Goal: Task Accomplishment & Management: Use online tool/utility

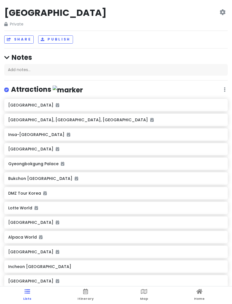
click at [86, 303] on html "Seoul’25 Private Change Dates Make a Copy Delete Trip Go Pro ⚡️ Give Feedback 💡…" at bounding box center [116, 160] width 232 height 321
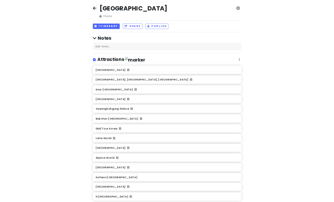
scroll to position [18, 0]
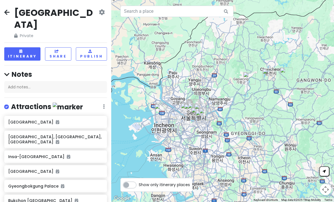
click at [22, 50] on icon at bounding box center [21, 51] width 4 height 3
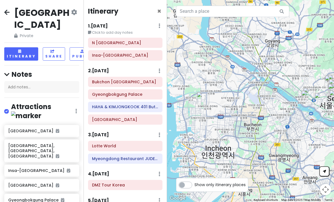
click at [105, 68] on h6 "2 . [DATE]" at bounding box center [98, 71] width 21 height 6
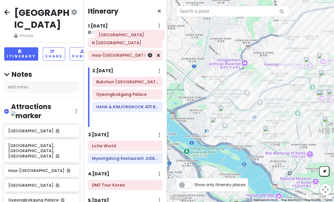
scroll to position [0, 0]
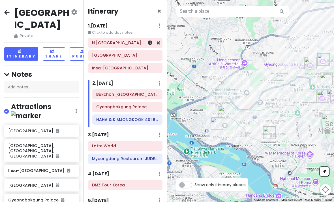
click at [159, 40] on link at bounding box center [158, 43] width 3 height 7
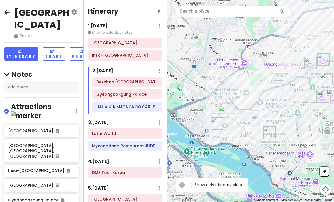
click at [149, 55] on h6 "Insa-[GEOGRAPHIC_DATA]" at bounding box center [125, 55] width 66 height 5
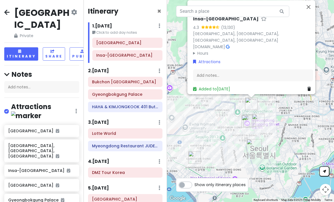
click at [151, 54] on h6 "Insa-[GEOGRAPHIC_DATA]" at bounding box center [127, 55] width 62 height 5
click at [232, 91] on icon at bounding box center [308, 89] width 3 height 4
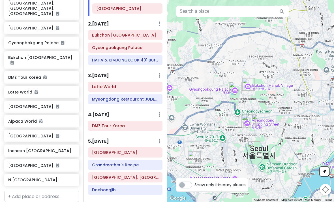
scroll to position [35, 0]
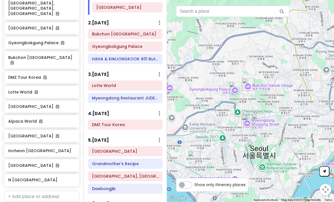
click at [133, 98] on h6 "Myeongdong Restaurant JUDEFU Hot Pot" at bounding box center [125, 97] width 66 height 5
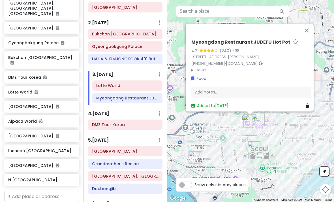
click at [232, 37] on button "Close" at bounding box center [307, 30] width 14 height 14
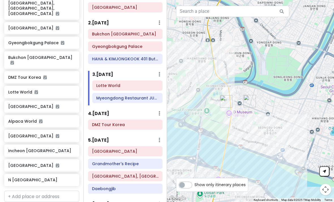
click at [27, 177] on h6 "N [GEOGRAPHIC_DATA]" at bounding box center [41, 179] width 67 height 5
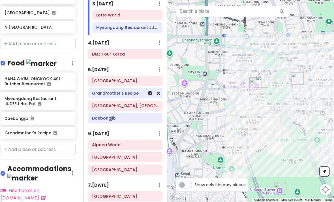
scroll to position [295, 4]
click at [96, 71] on h6 "5 . [DATE]" at bounding box center [98, 70] width 21 height 6
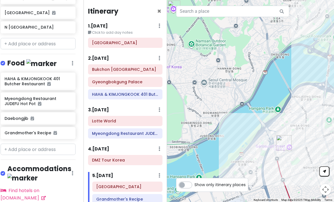
scroll to position [0, 0]
click at [116, 55] on div "2 . [DATE] Add Day Notes Delete Day" at bounding box center [125, 60] width 74 height 10
click at [103, 55] on h6 "2 . [DATE]" at bounding box center [98, 58] width 21 height 6
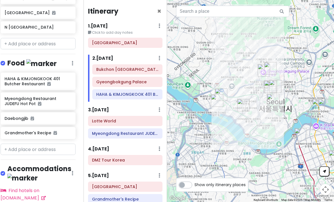
click at [129, 106] on div "3 . [DATE] Add Day Notes Delete Day" at bounding box center [125, 111] width 74 height 10
click at [109, 107] on h6 "3 . [DATE]" at bounding box center [98, 110] width 21 height 6
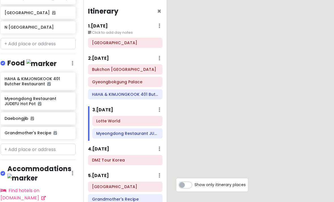
scroll to position [295, 4]
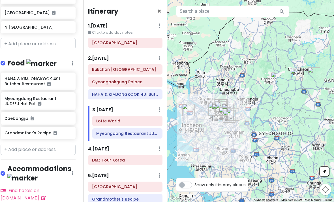
click at [129, 145] on div "4 . [DATE] Add Day Notes Delete Day" at bounding box center [125, 150] width 74 height 10
click at [108, 146] on h6 "4 . [DATE]" at bounding box center [98, 149] width 21 height 6
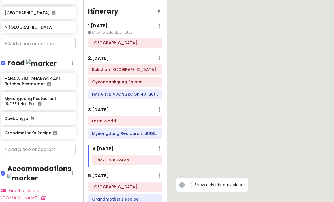
scroll to position [259, 0]
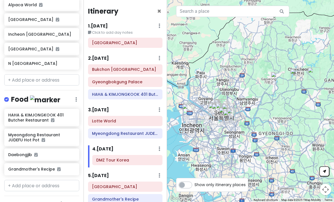
click at [137, 65] on div "Bukchon [GEOGRAPHIC_DATA]" at bounding box center [125, 70] width 74 height 10
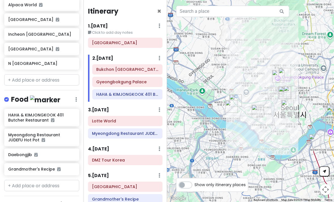
click at [109, 107] on h6 "3 . [DATE]" at bounding box center [98, 110] width 21 height 6
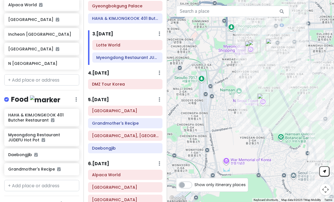
scroll to position [76, 0]
click at [144, 108] on h6 "[GEOGRAPHIC_DATA]" at bounding box center [125, 110] width 66 height 5
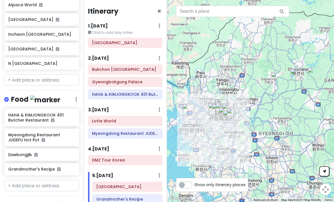
click at [98, 107] on h6 "3 . [DATE]" at bounding box center [98, 110] width 21 height 6
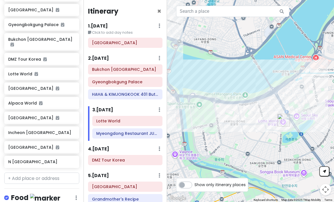
scroll to position [160, 0]
click at [27, 172] on input "text" at bounding box center [41, 177] width 75 height 11
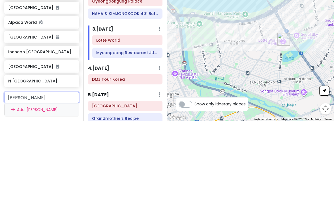
type input "Han river"
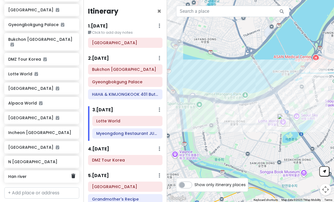
click at [18, 174] on h6 "Han river" at bounding box center [39, 176] width 63 height 5
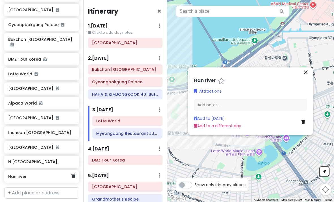
click at [232, 68] on icon "close" at bounding box center [305, 71] width 7 height 7
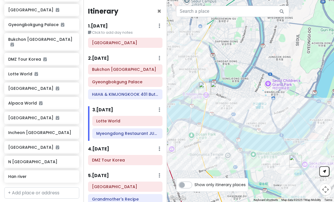
click at [20, 174] on h6 "Han river" at bounding box center [41, 176] width 67 height 5
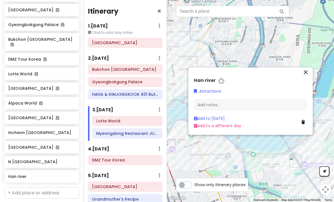
click at [232, 68] on button "close" at bounding box center [305, 72] width 7 height 9
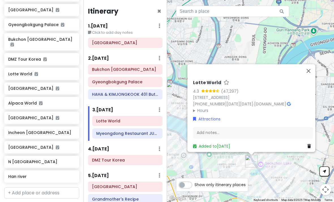
click at [232, 64] on button "Close" at bounding box center [309, 71] width 14 height 14
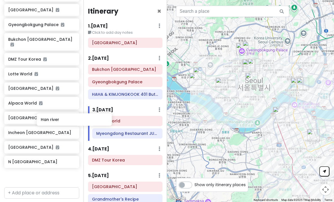
scroll to position [160, 11]
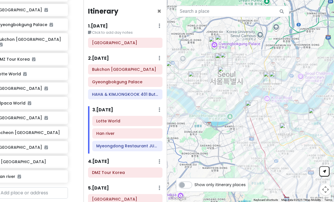
click at [102, 35] on div "Itinerary × 1 . [DATE] Edit Day Notes Delete Day Click to add day notes [GEOGRA…" at bounding box center [124, 101] width 83 height 202
click at [98, 55] on h6 "2 . [DATE]" at bounding box center [98, 58] width 21 height 6
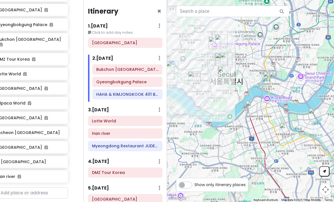
click at [106, 107] on h6 "3 . [DATE]" at bounding box center [98, 110] width 21 height 6
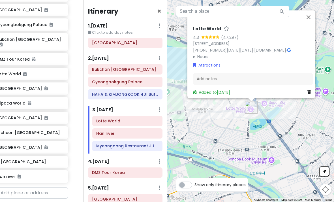
scroll to position [0, 0]
